Goal: Information Seeking & Learning: Learn about a topic

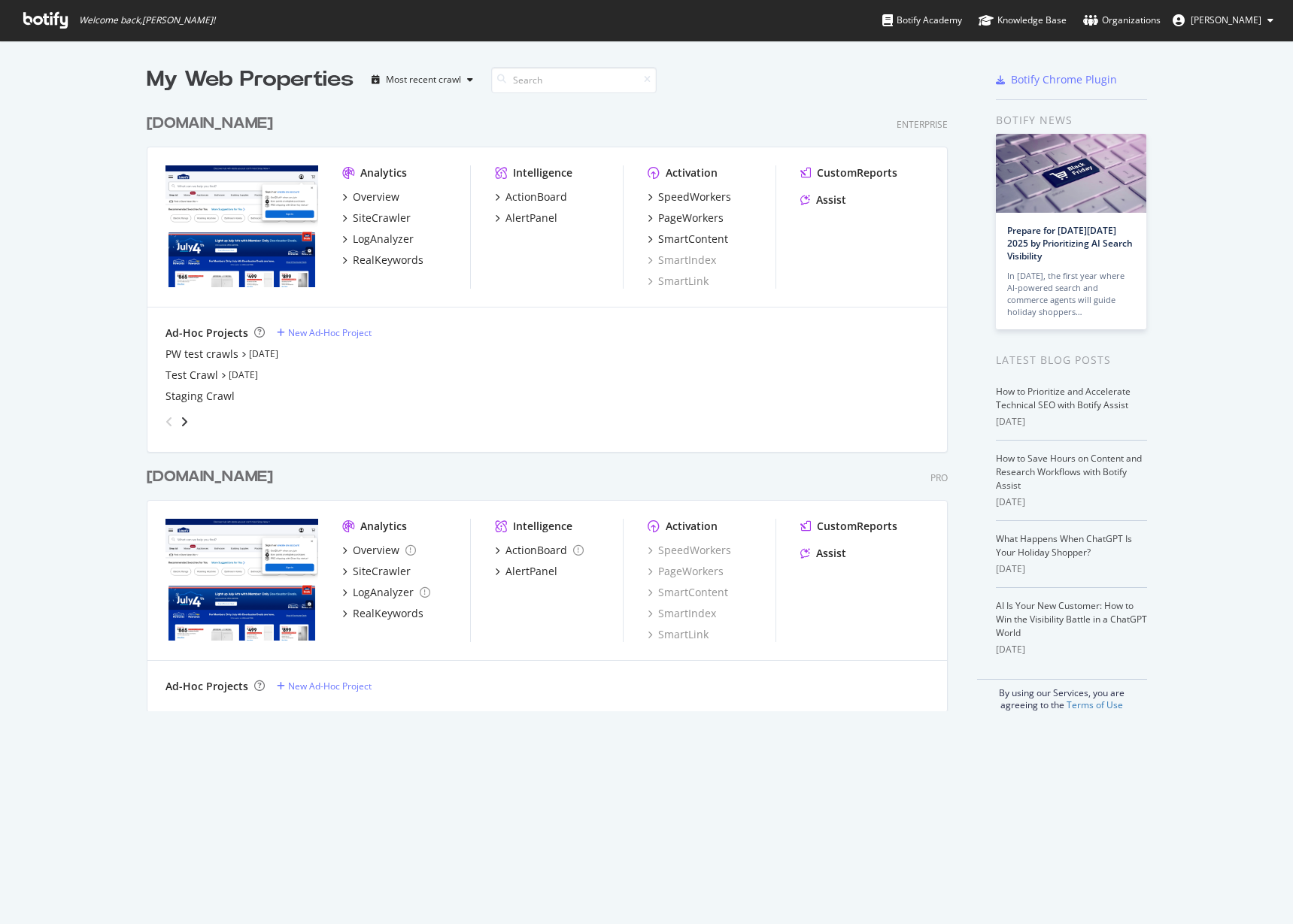
scroll to position [910, 1265]
click at [218, 486] on div "[DOMAIN_NAME]" at bounding box center [210, 476] width 127 height 22
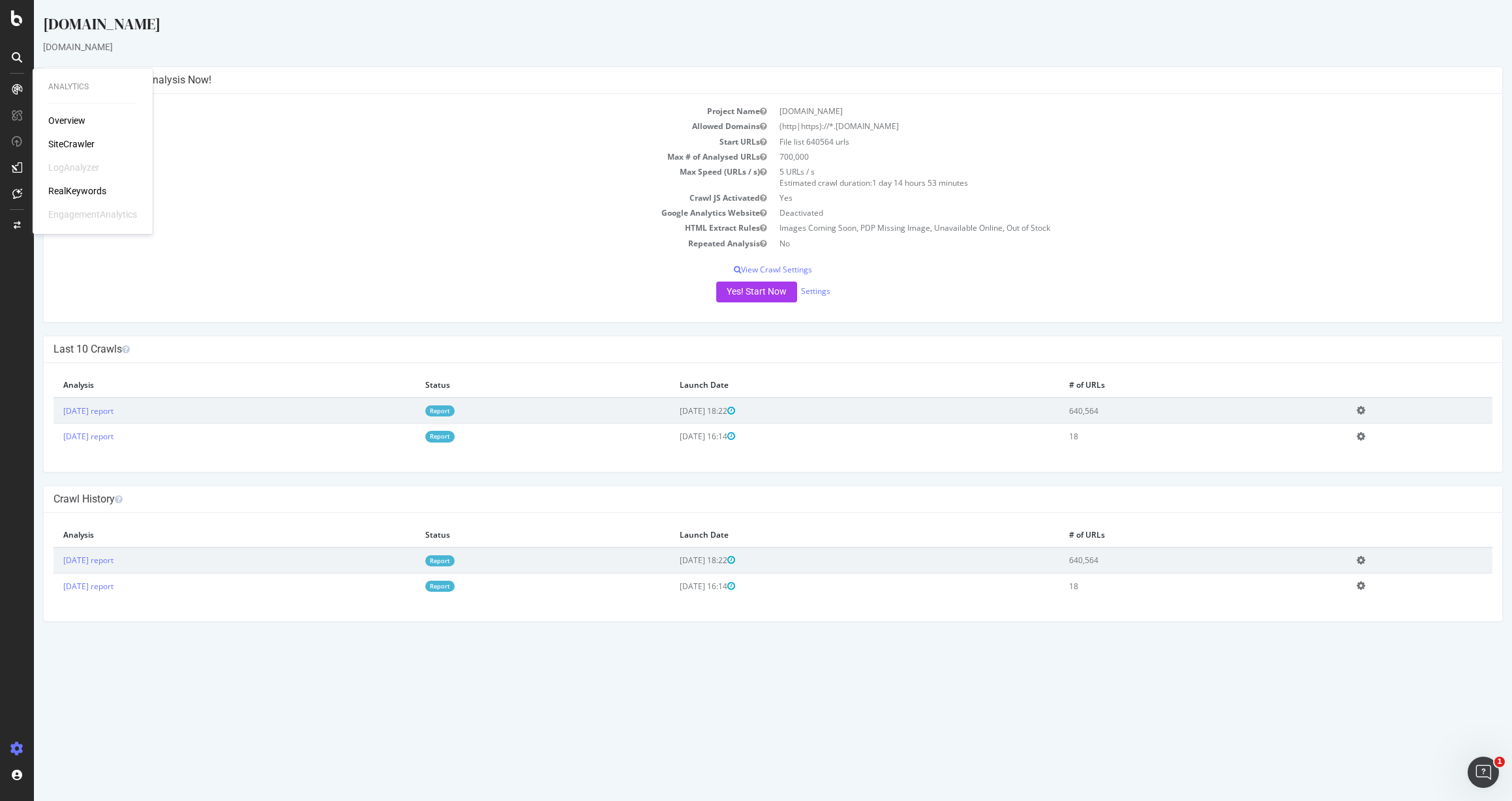
click at [69, 189] on div "RealKeywords" at bounding box center [77, 191] width 58 height 13
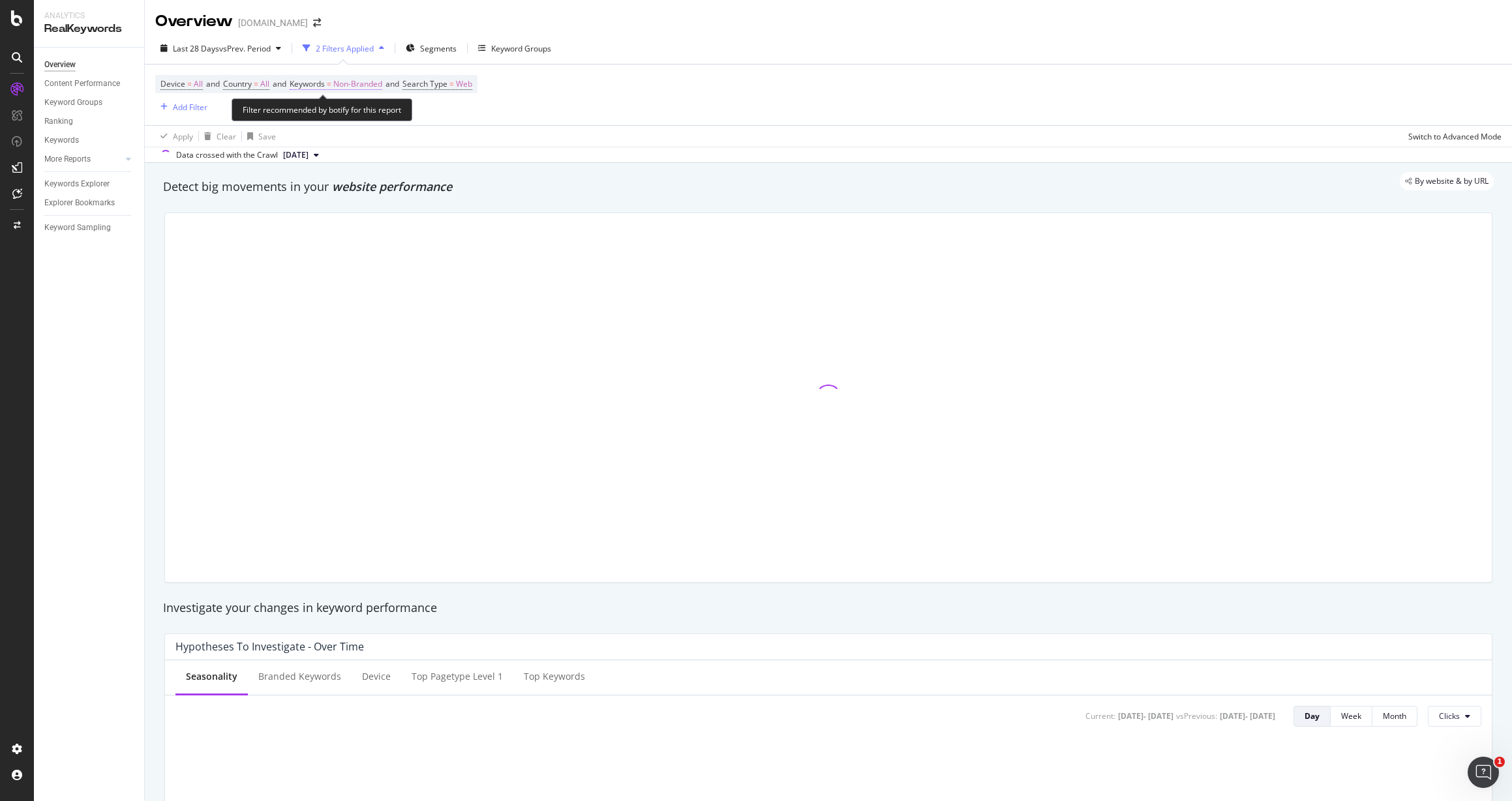
click at [325, 84] on span "Keywords" at bounding box center [306, 84] width 35 height 11
click at [331, 113] on span "Non-Branded" at bounding box center [335, 115] width 54 height 11
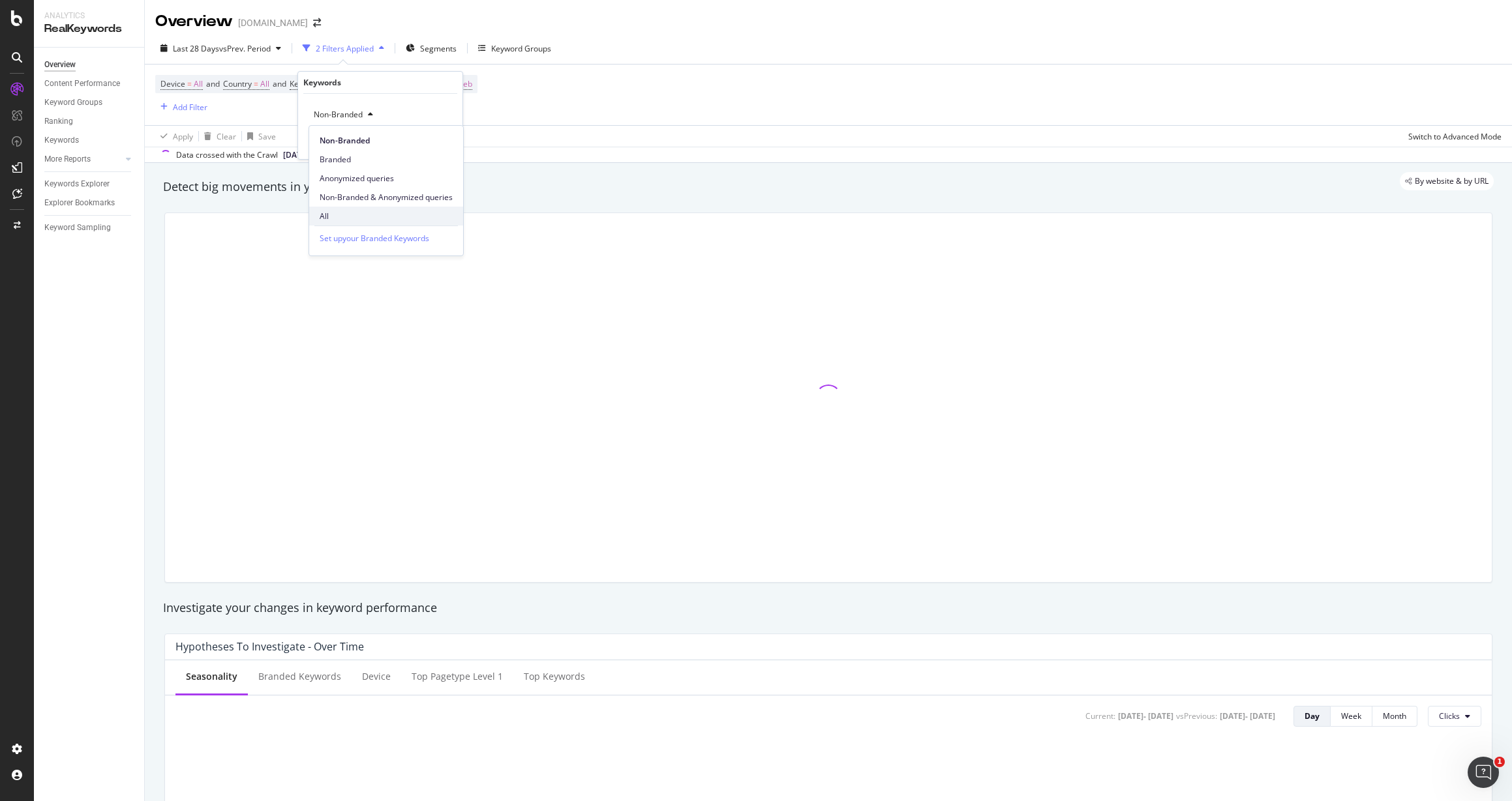
click at [346, 219] on span "All" at bounding box center [386, 216] width 133 height 11
click at [439, 142] on div "Apply" at bounding box center [442, 143] width 20 height 11
